Goal: Transaction & Acquisition: Purchase product/service

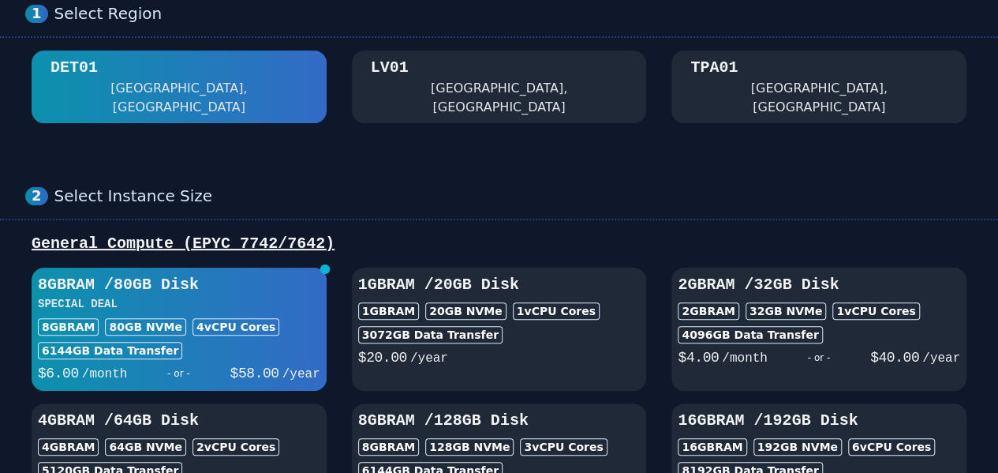
scroll to position [79, 0]
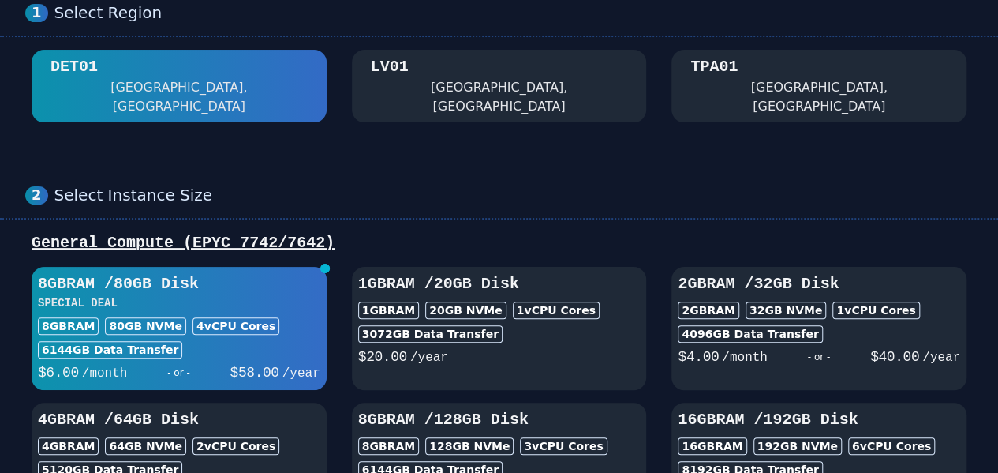
click at [278, 273] on h3 "8GB RAM / 80 GB Disk" at bounding box center [179, 284] width 282 height 22
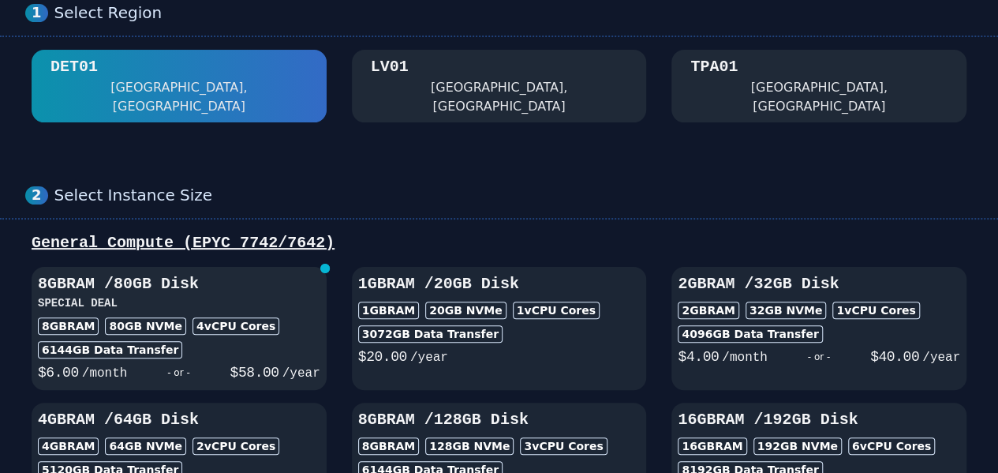
click at [282, 273] on h3 "8GB RAM / 80 GB Disk" at bounding box center [179, 284] width 282 height 22
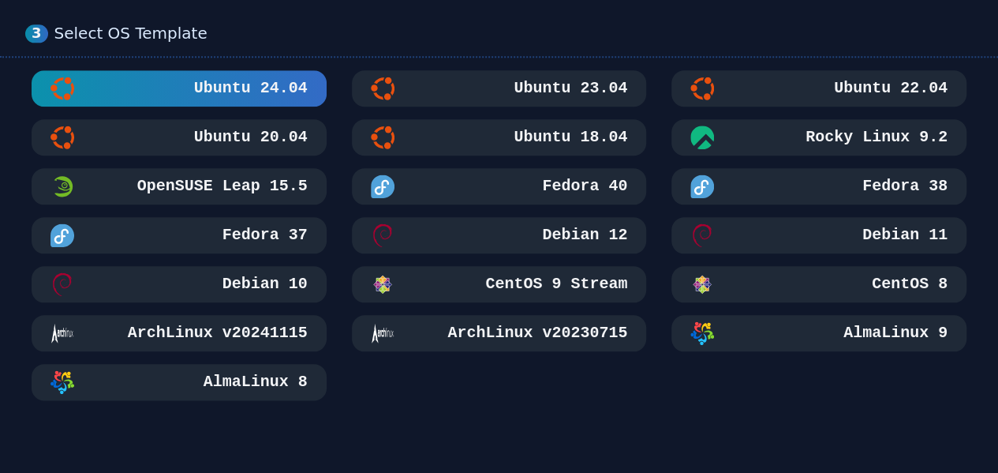
scroll to position [710, 0]
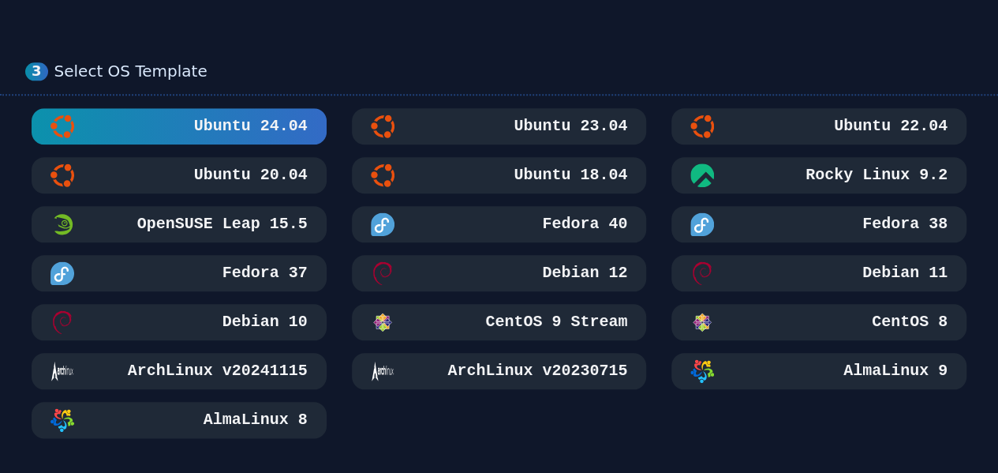
click at [396, 62] on div "Select OS Template" at bounding box center [513, 72] width 918 height 20
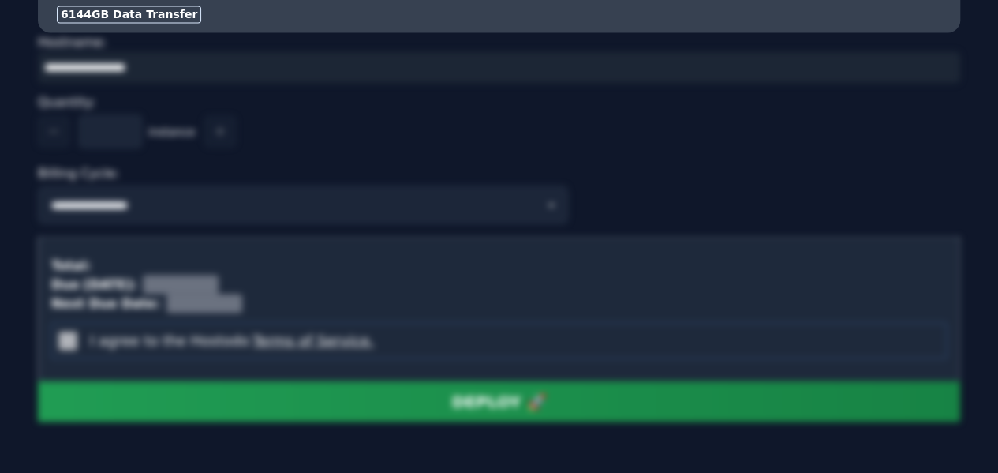
scroll to position [1168, 0]
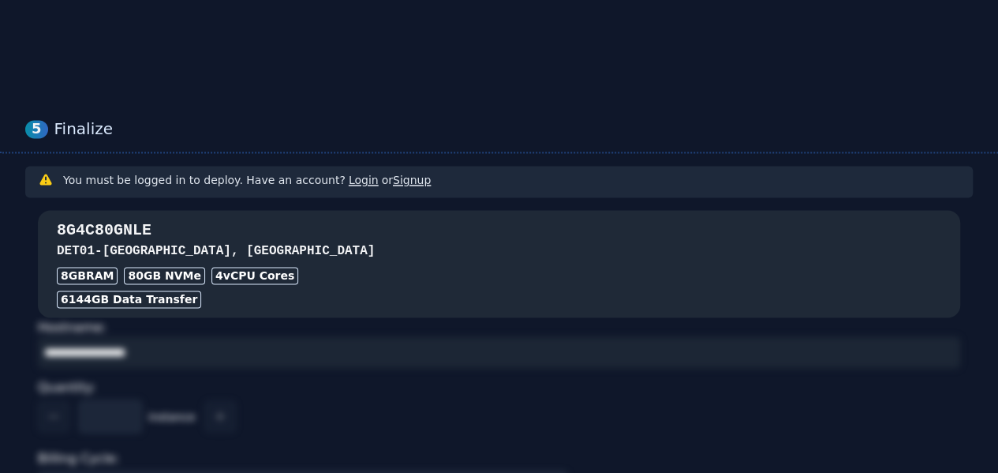
click at [432, 241] on h3 "DET01 - Detroit, MI" at bounding box center [499, 250] width 884 height 19
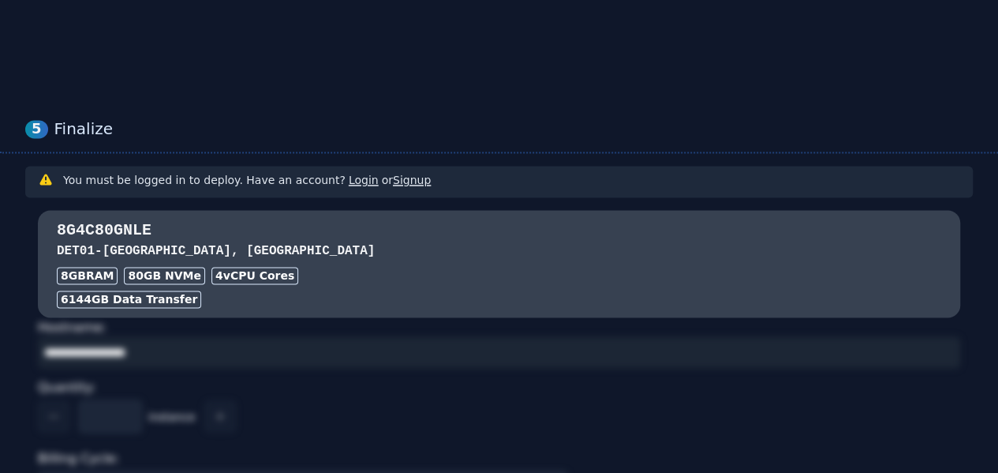
click at [349, 174] on link "Login" at bounding box center [364, 180] width 30 height 13
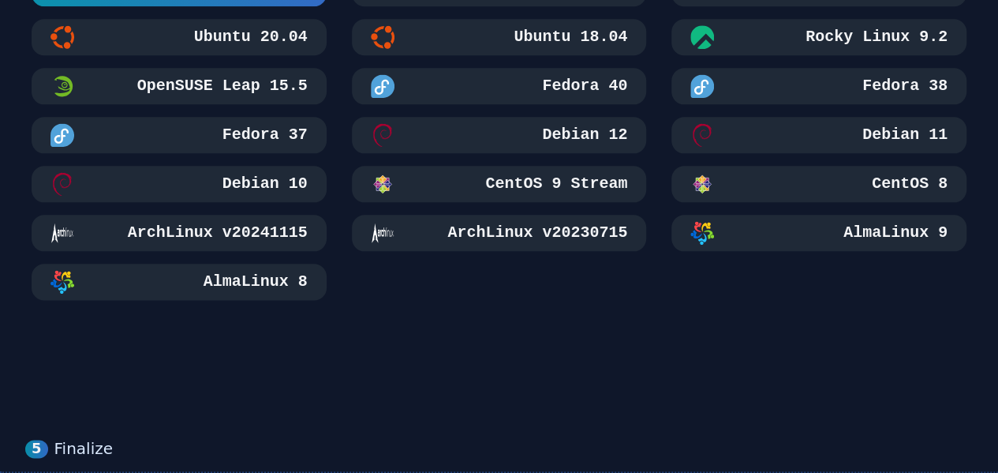
scroll to position [852, 0]
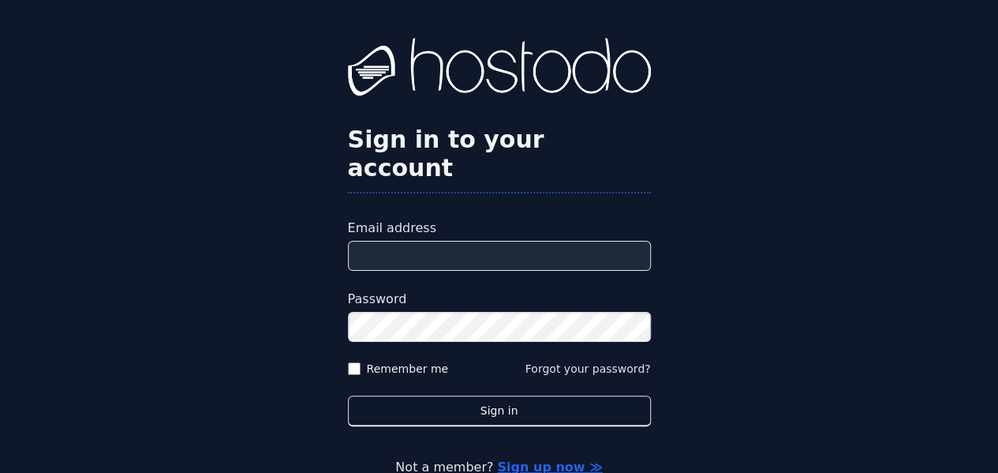
click at [524, 241] on input "Email address" at bounding box center [499, 256] width 303 height 30
